Goal: Information Seeking & Learning: Learn about a topic

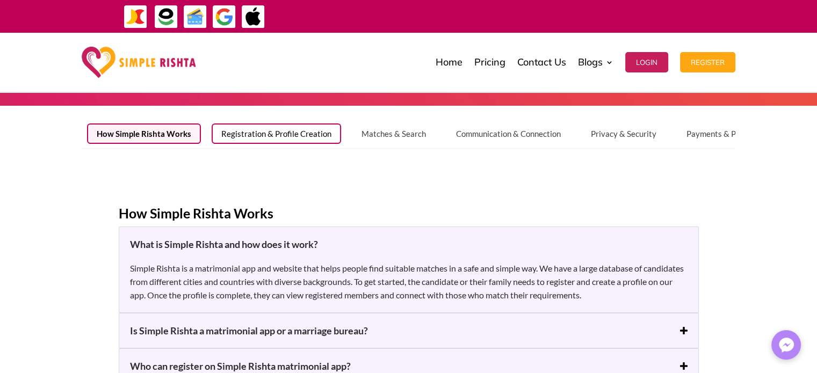
scroll to position [54, 0]
click at [307, 138] on button "Registration & Profile Creation" at bounding box center [276, 133] width 129 height 20
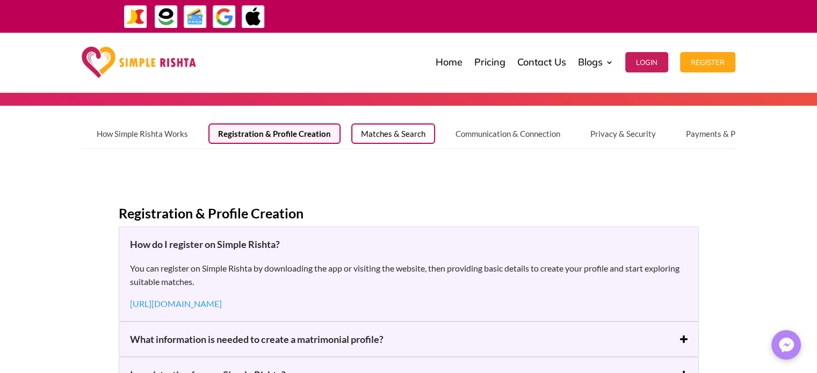
click at [412, 133] on button "Matches & Search" at bounding box center [393, 133] width 84 height 20
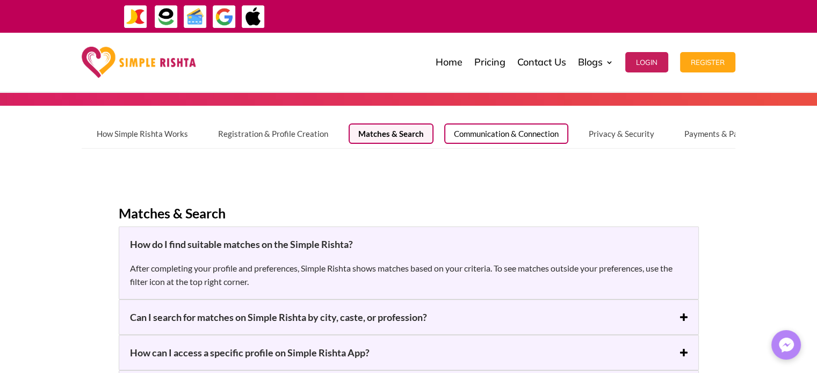
click at [502, 132] on button "Communication & Connection" at bounding box center [506, 133] width 124 height 20
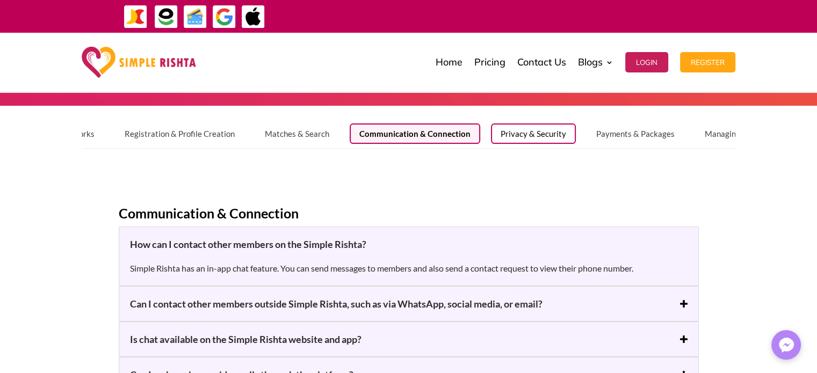
click at [532, 129] on button "Privacy & Security" at bounding box center [533, 133] width 85 height 20
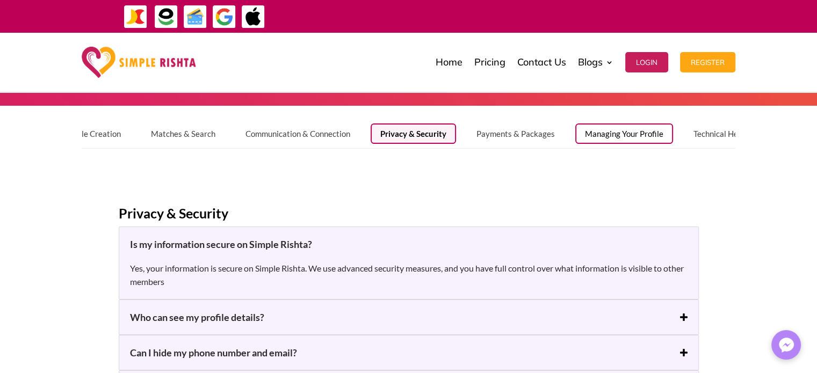
scroll to position [0, 209]
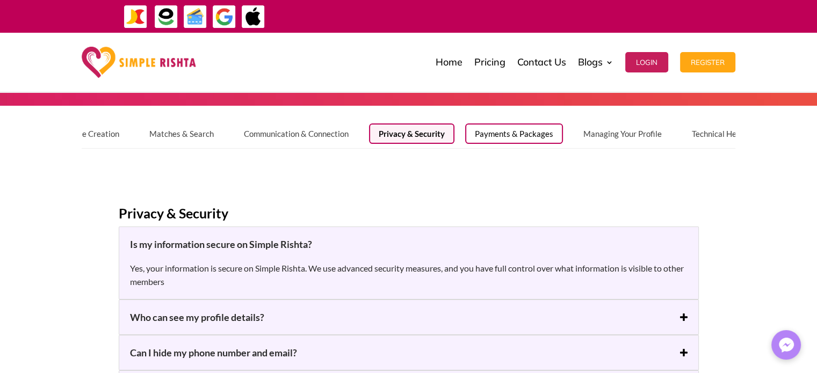
click at [513, 133] on button "Payments & Packages" at bounding box center [514, 133] width 98 height 20
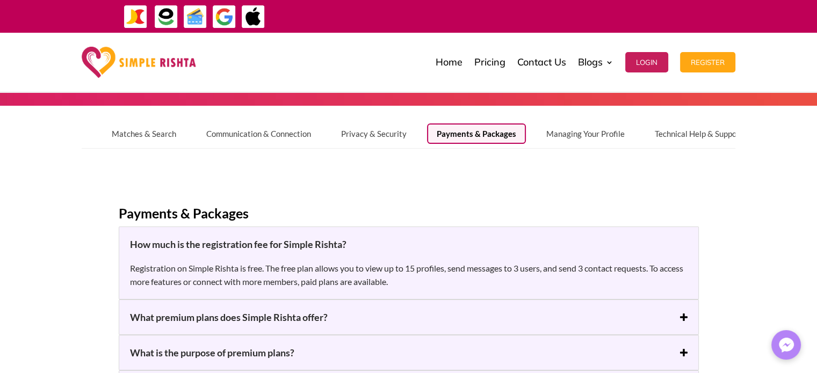
scroll to position [0, 260]
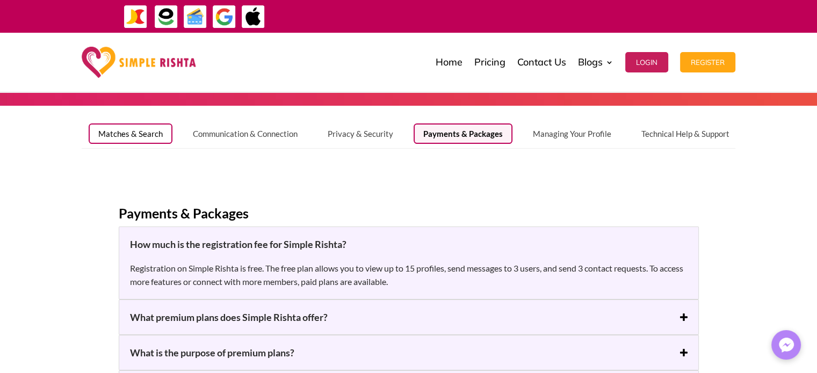
click at [121, 135] on button "Matches & Search" at bounding box center [131, 133] width 84 height 20
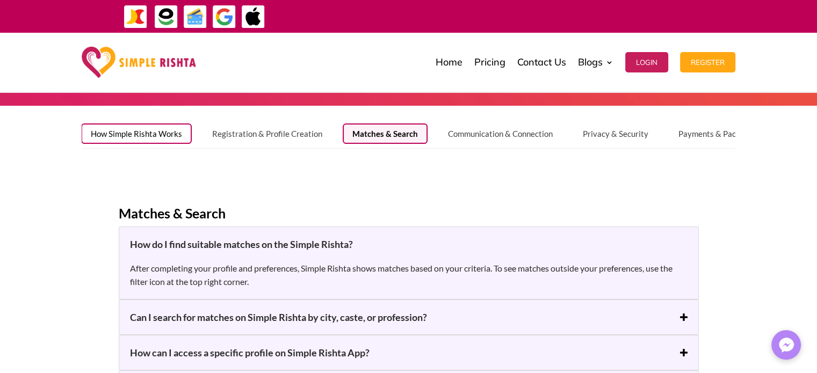
scroll to position [0, 0]
click at [117, 133] on button "How Simple Rishta Works" at bounding box center [142, 133] width 111 height 20
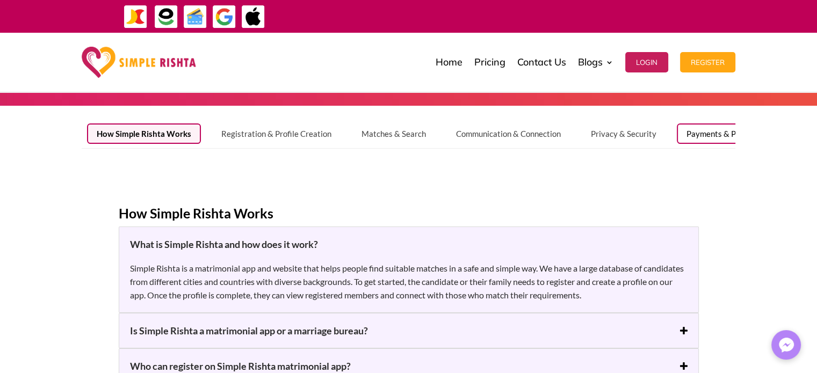
click at [713, 136] on button "Payments & Packages" at bounding box center [726, 133] width 98 height 20
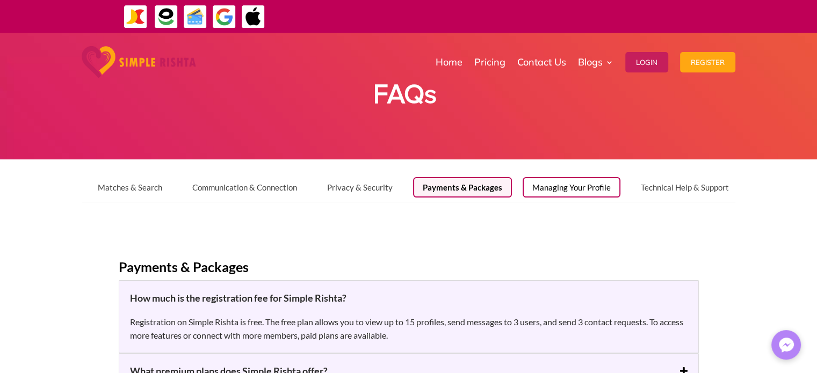
click at [557, 185] on button "Managing Your Profile" at bounding box center [571, 187] width 98 height 20
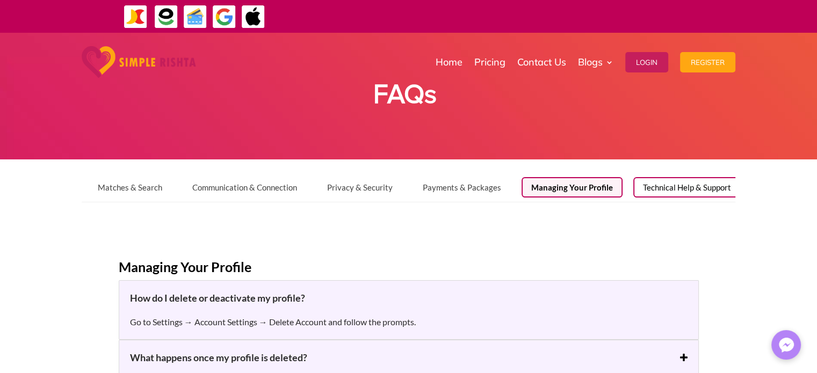
click at [650, 189] on button "Technical Help & Support" at bounding box center [686, 187] width 107 height 20
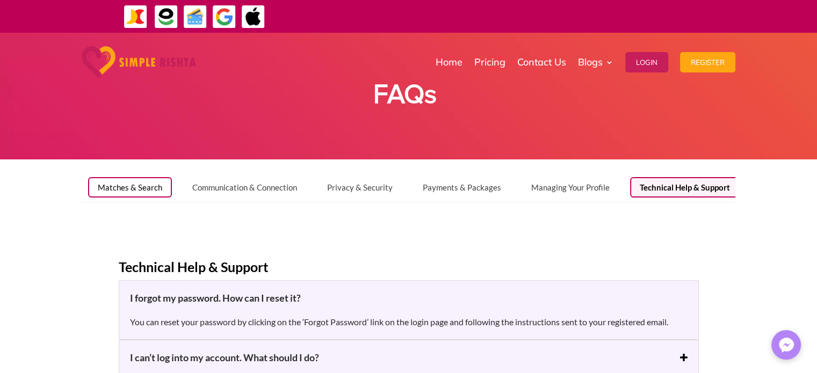
click at [114, 187] on button "Matches & Search" at bounding box center [130, 187] width 84 height 20
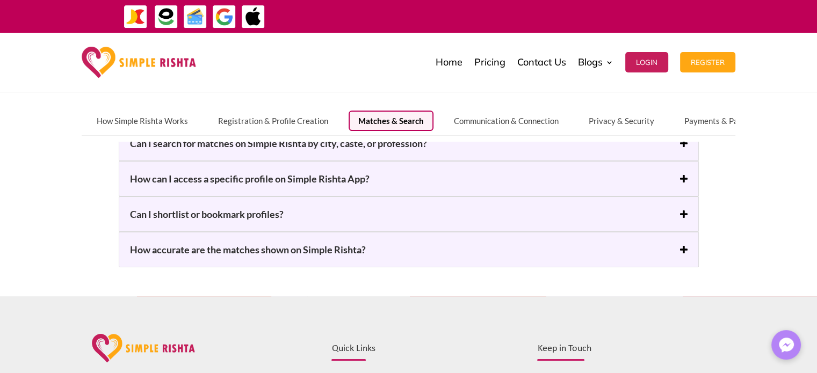
scroll to position [410, 0]
